Goal: Find specific page/section: Find specific page/section

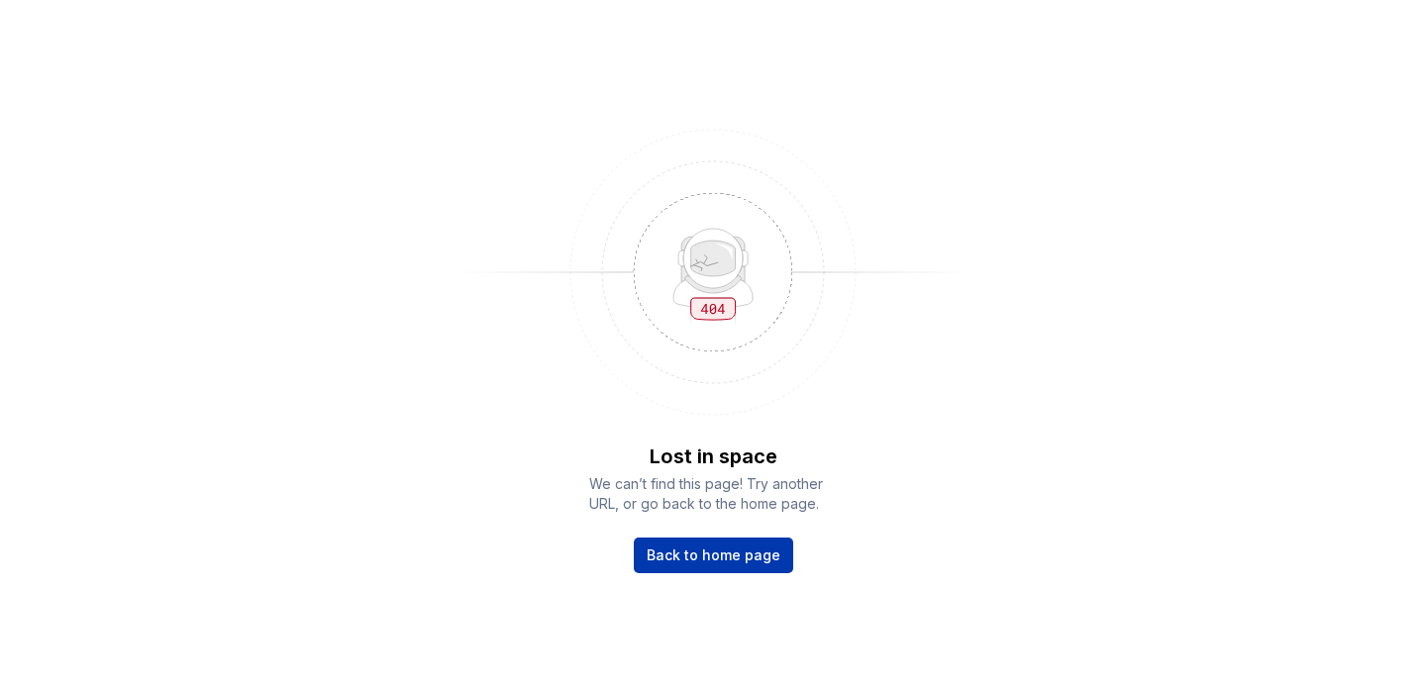
click at [726, 567] on link "Back to home page" at bounding box center [713, 556] width 159 height 36
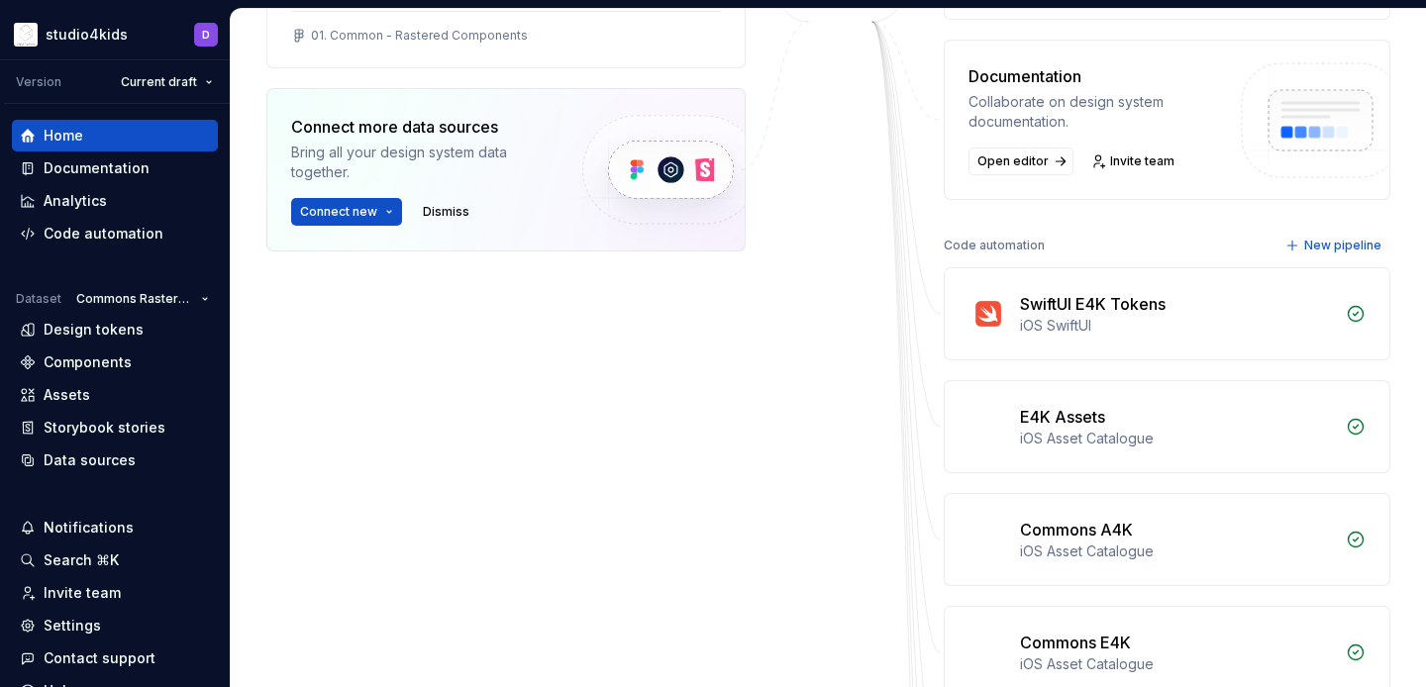
scroll to position [343, 0]
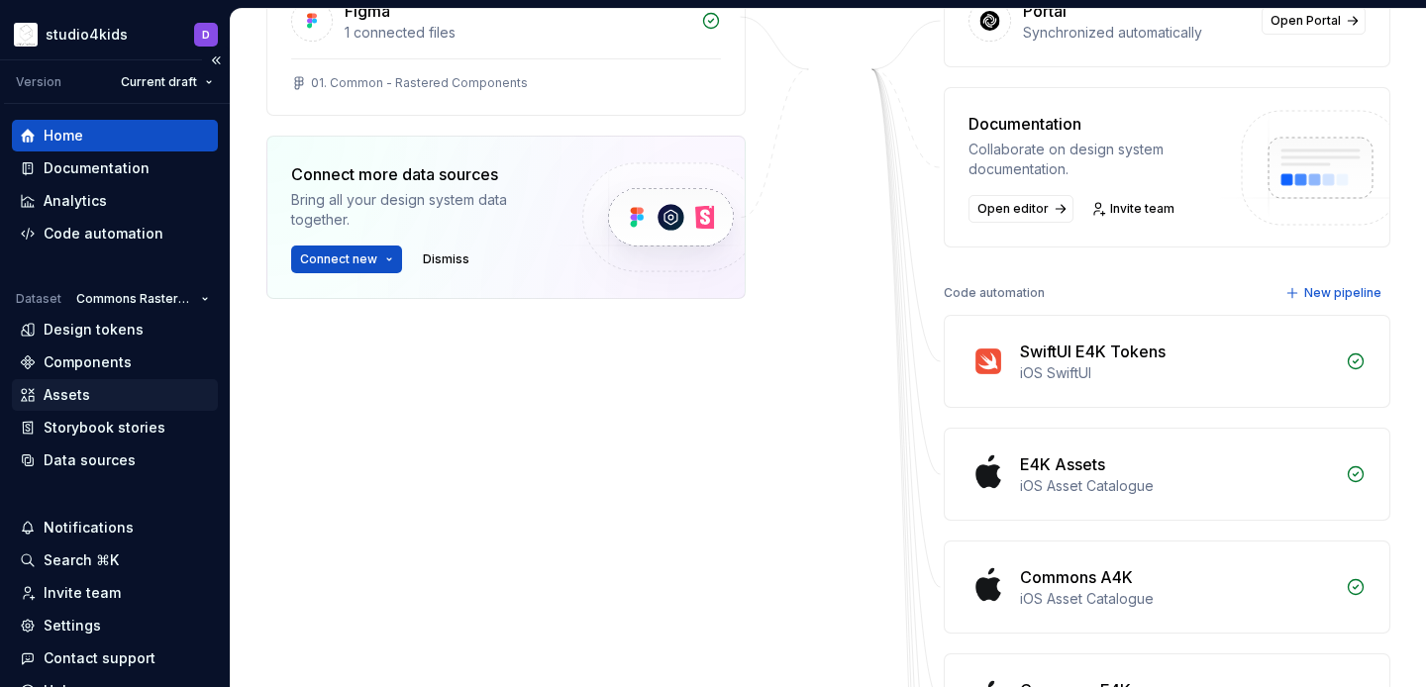
click at [105, 395] on div "Assets" at bounding box center [115, 395] width 190 height 20
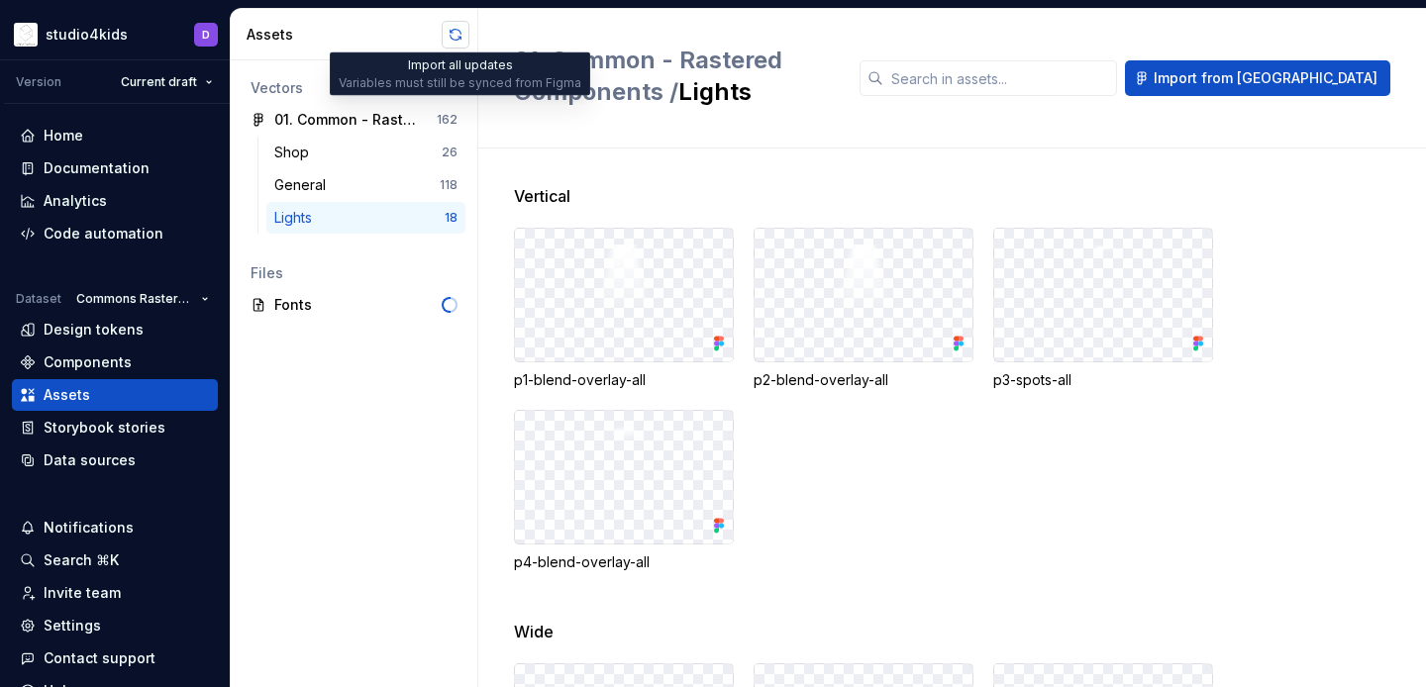
click at [456, 30] on button "button" at bounding box center [456, 35] width 28 height 28
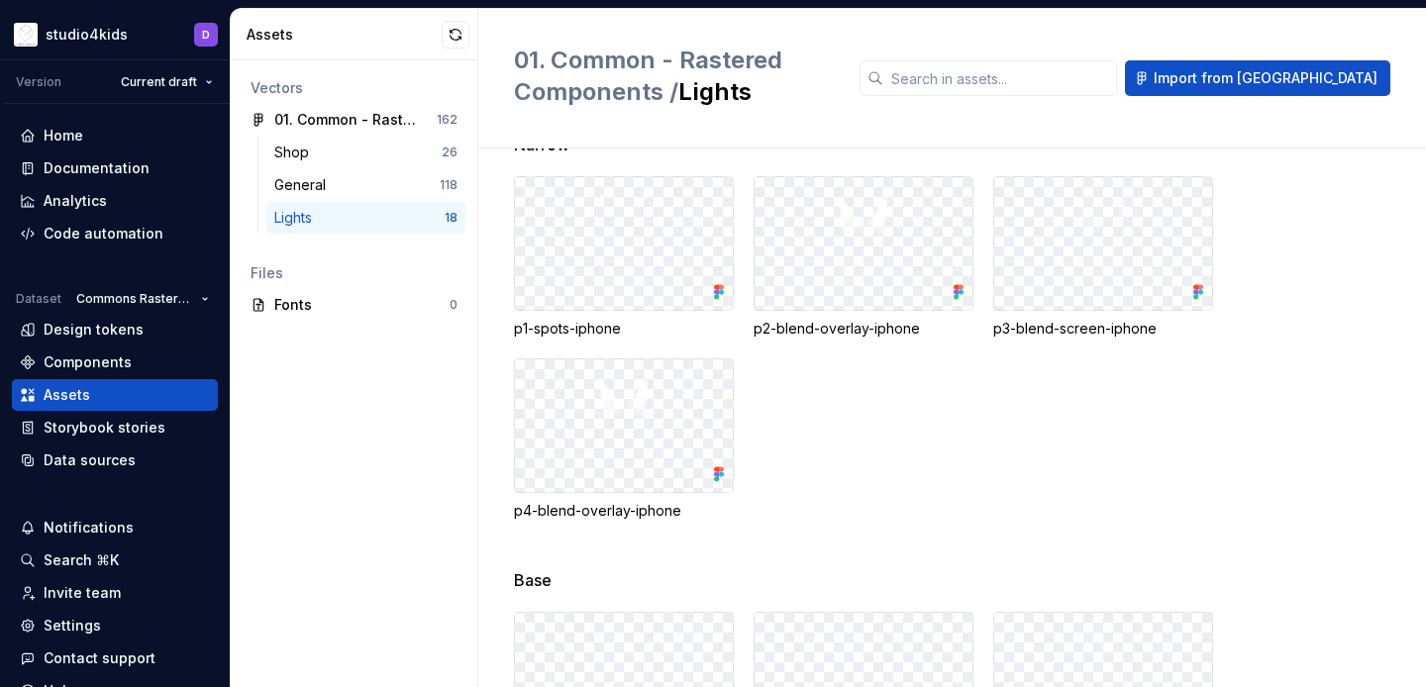
scroll to position [1275, 0]
